Goal: Check status: Check status

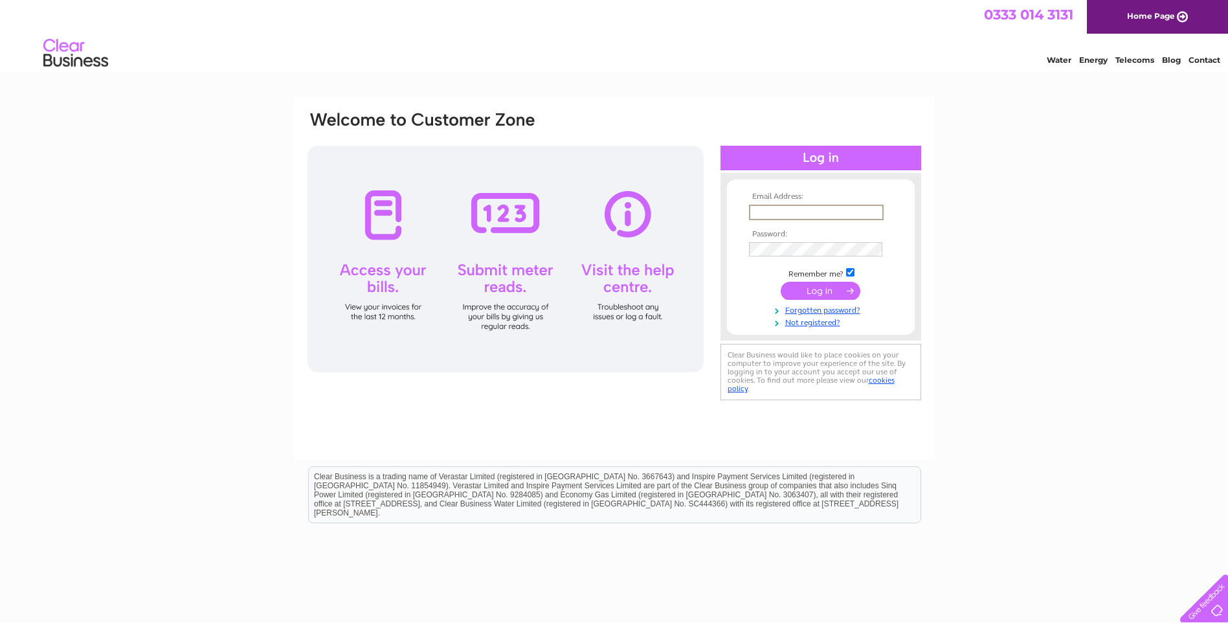
click at [785, 210] on input "text" at bounding box center [816, 213] width 135 height 16
type input "pontefractinsulation@outlook.com"
click at [818, 293] on input "submit" at bounding box center [821, 291] width 80 height 18
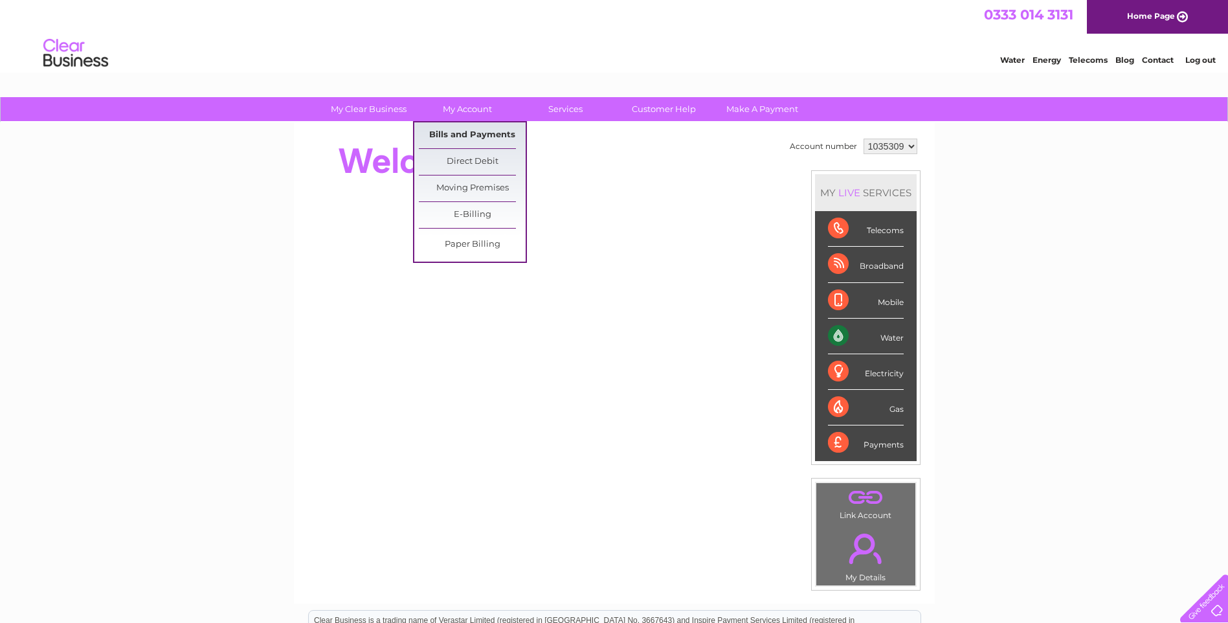
click at [467, 132] on link "Bills and Payments" at bounding box center [472, 135] width 107 height 26
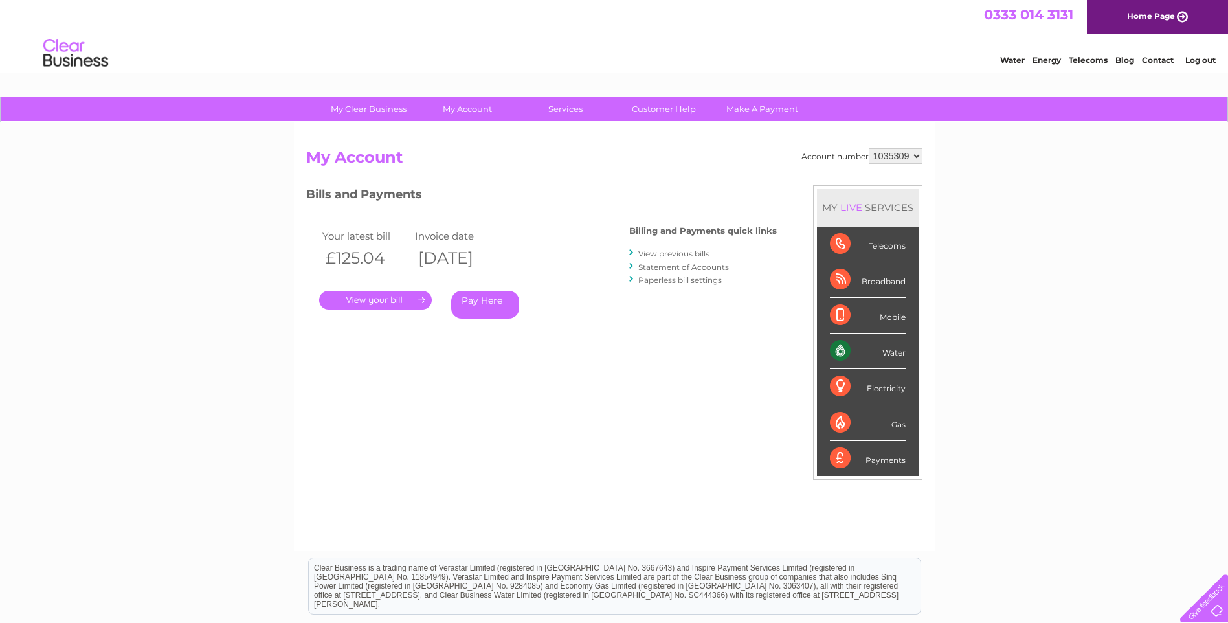
click at [371, 302] on link "." at bounding box center [375, 300] width 113 height 19
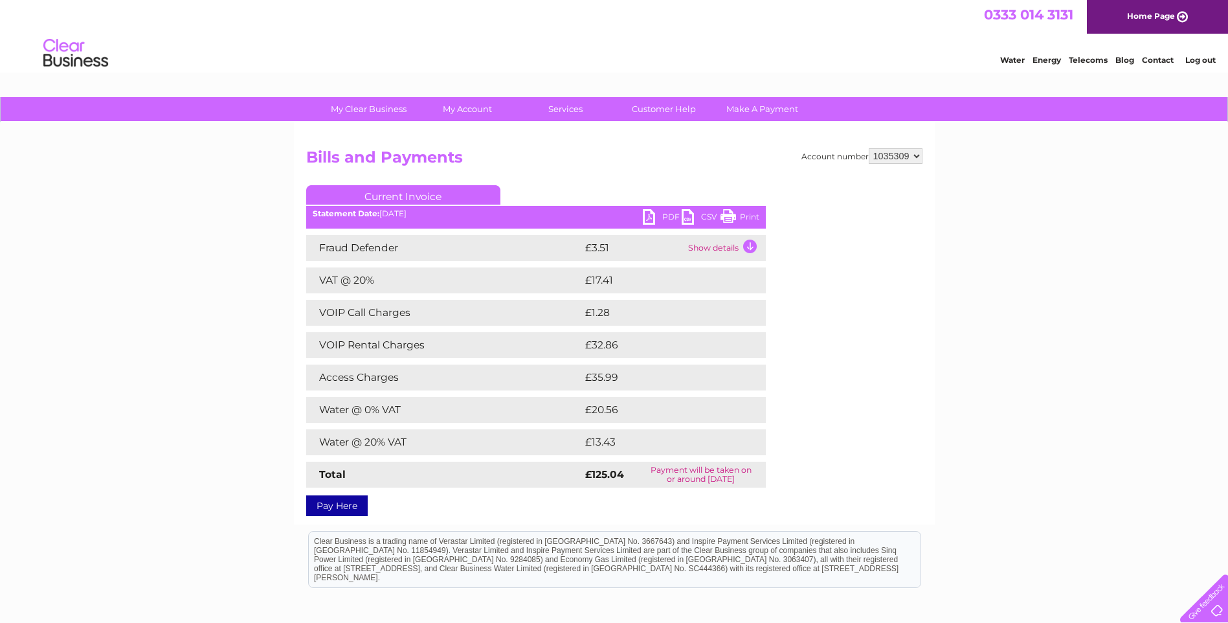
click at [655, 217] on link "PDF" at bounding box center [662, 218] width 39 height 19
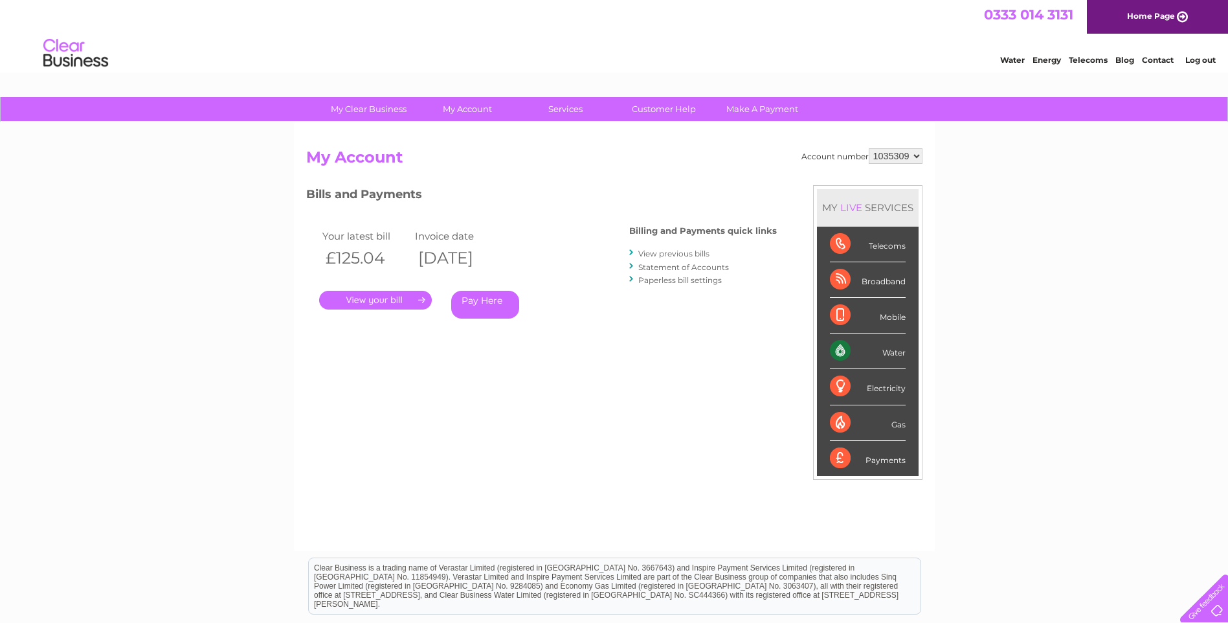
click at [1195, 61] on link "Log out" at bounding box center [1200, 60] width 30 height 10
